Goal: Transaction & Acquisition: Purchase product/service

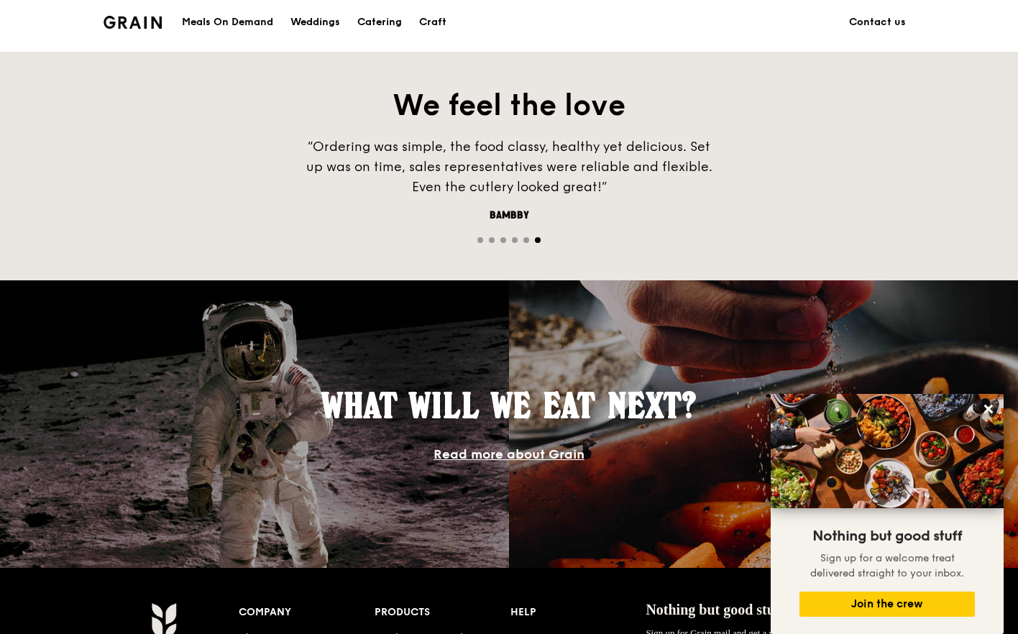
scroll to position [677, 0]
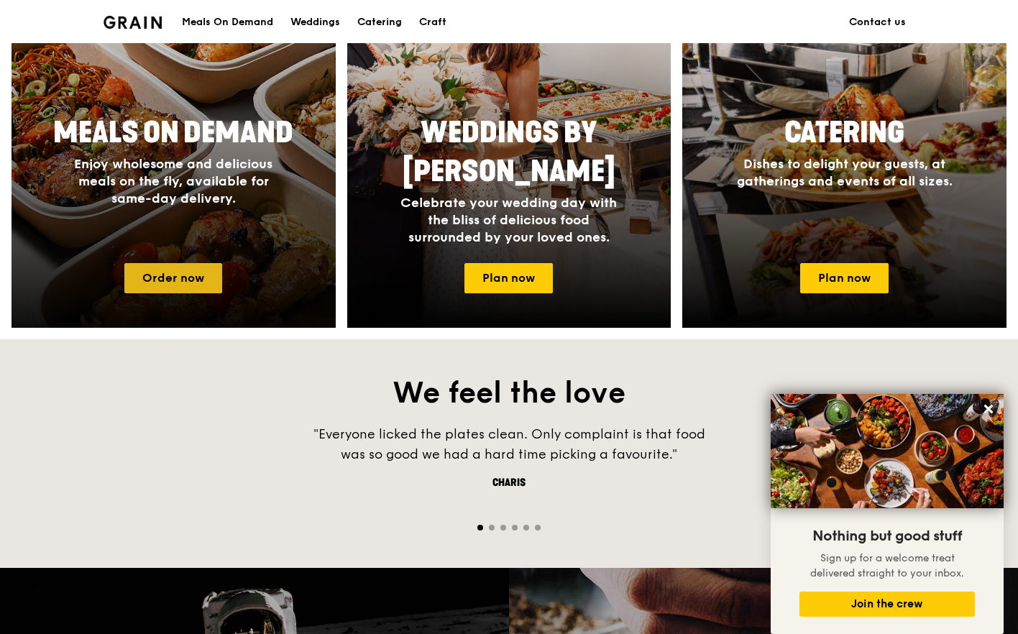
click at [180, 275] on link "Order now" at bounding box center [173, 278] width 98 height 30
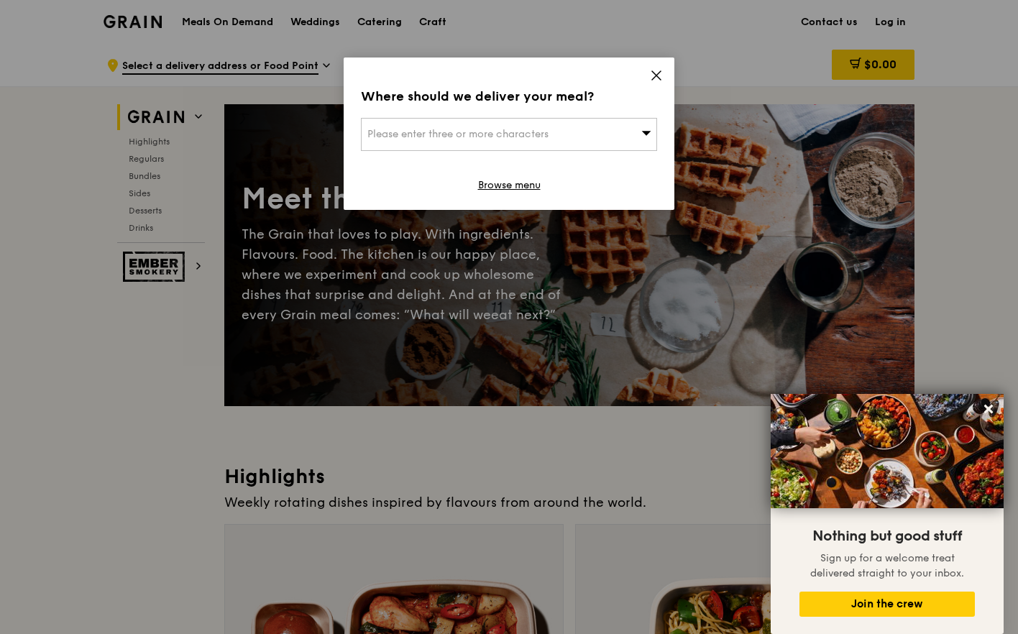
click at [655, 79] on icon at bounding box center [656, 75] width 13 height 13
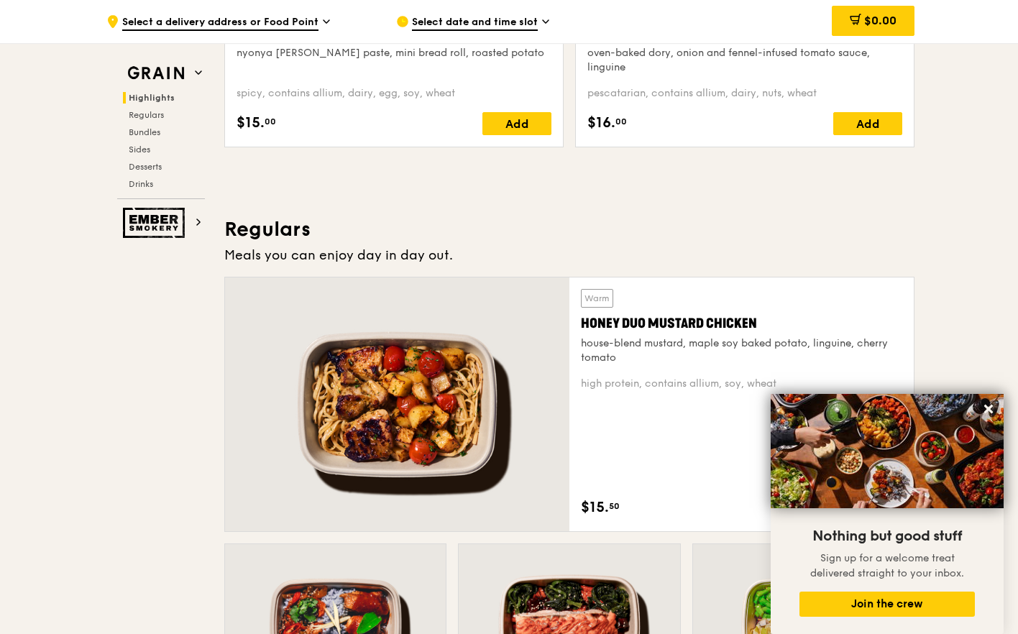
scroll to position [791, 0]
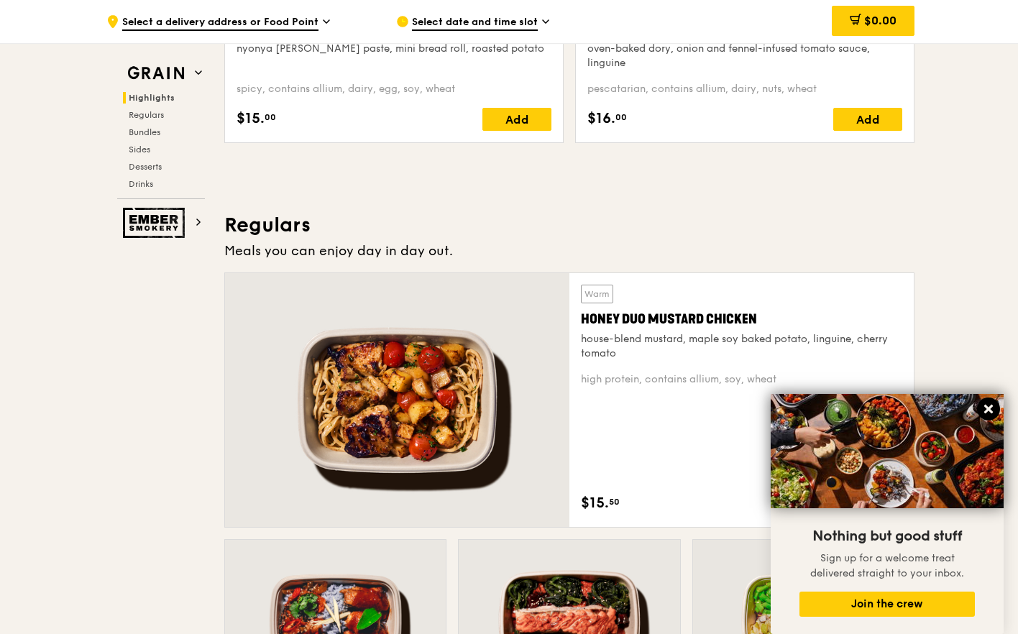
click at [990, 406] on icon at bounding box center [988, 409] width 9 height 9
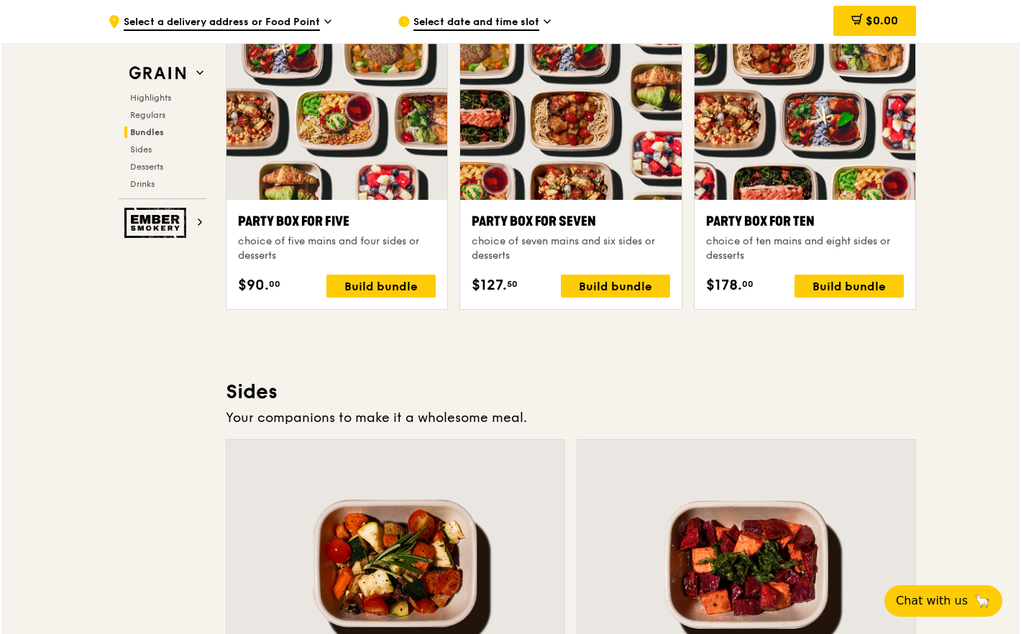
scroll to position [2731, 0]
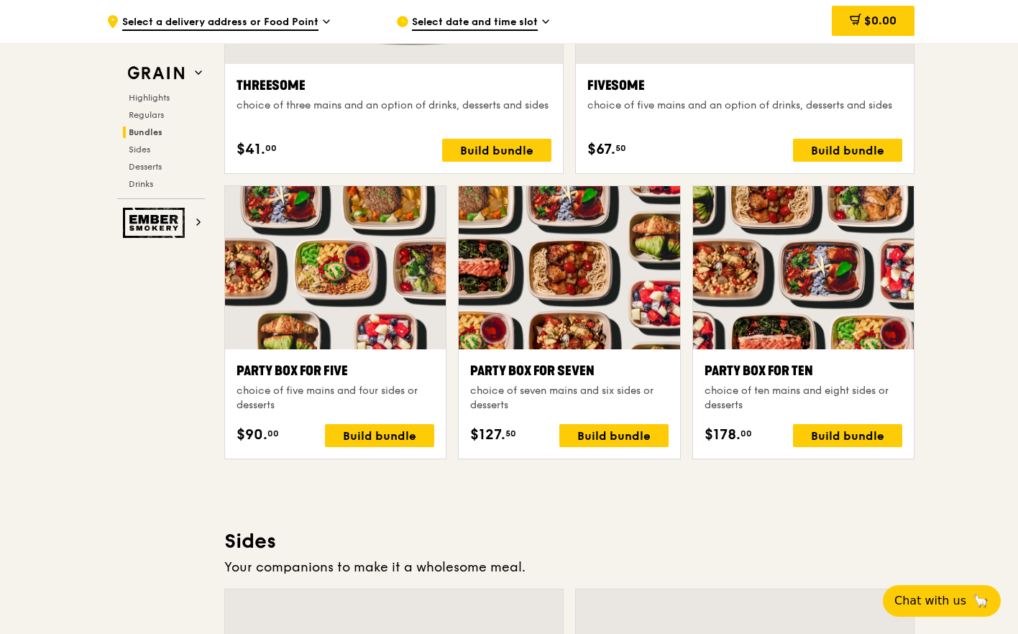
click at [775, 331] on div at bounding box center [803, 267] width 221 height 163
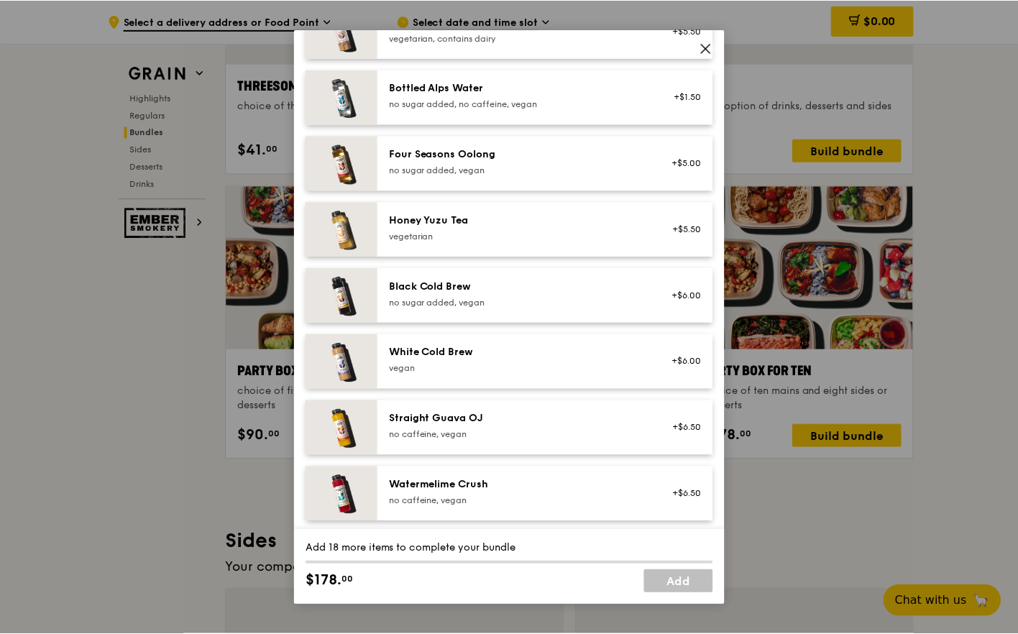
scroll to position [1634, 0]
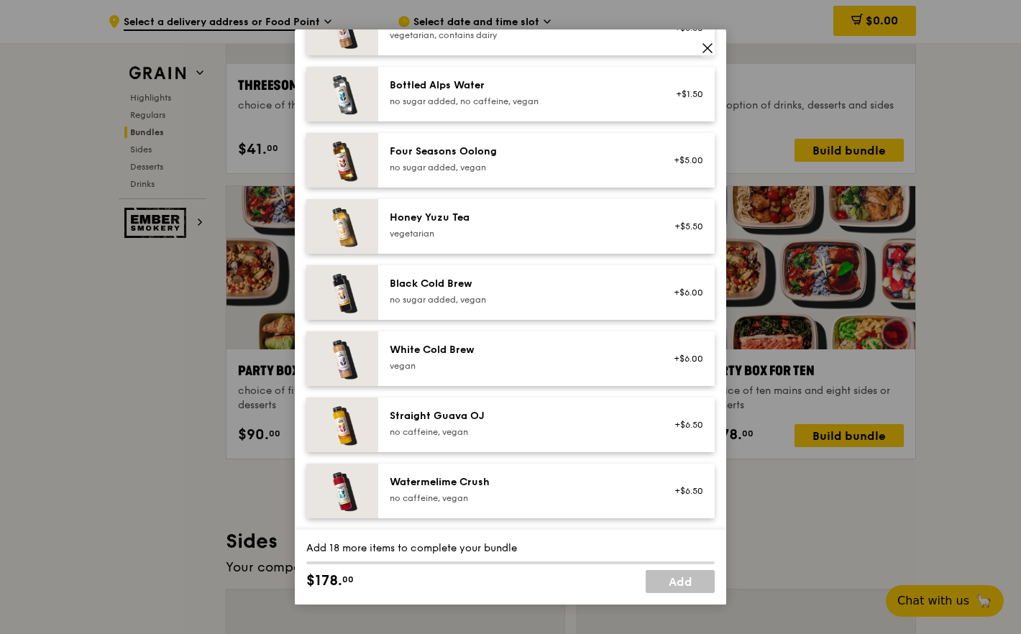
click at [706, 50] on icon at bounding box center [707, 48] width 13 height 13
